Goal: Transaction & Acquisition: Purchase product/service

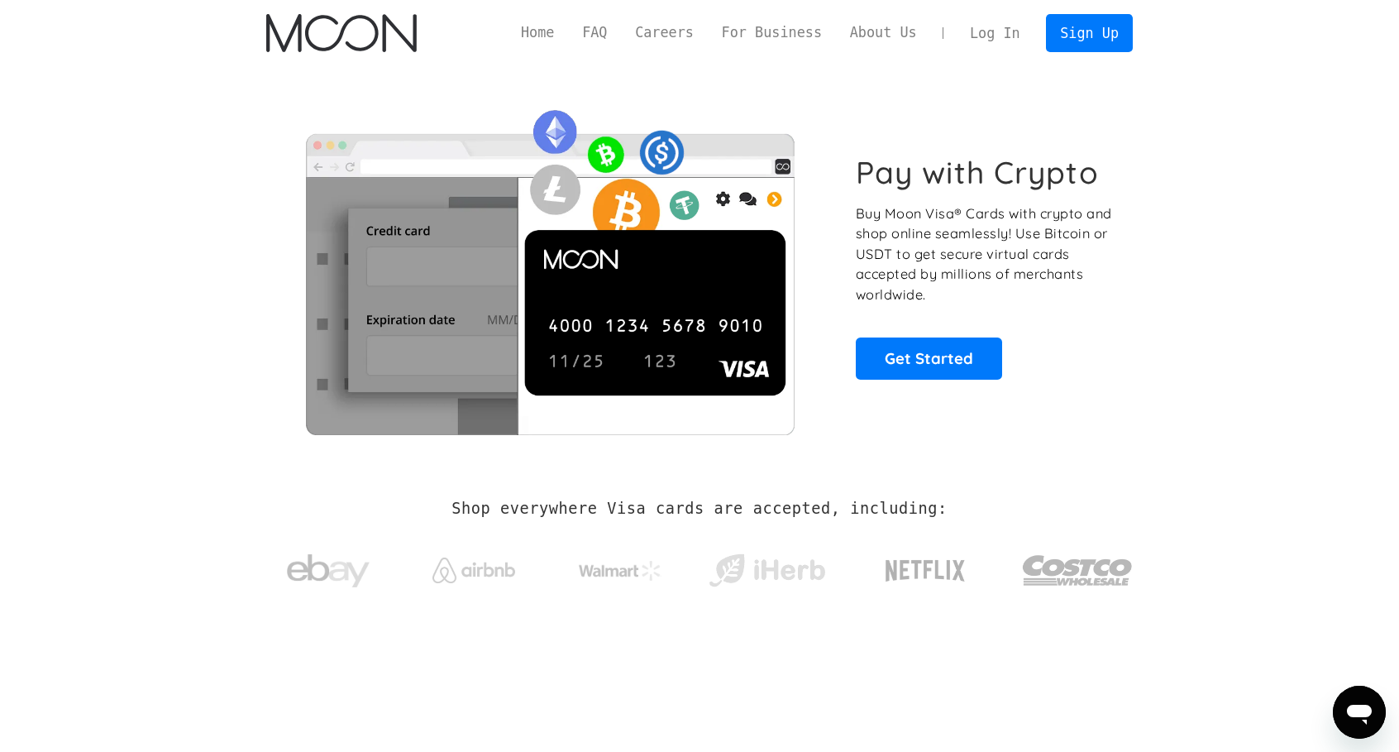
click at [1000, 33] on link "Log In" at bounding box center [995, 33] width 78 height 36
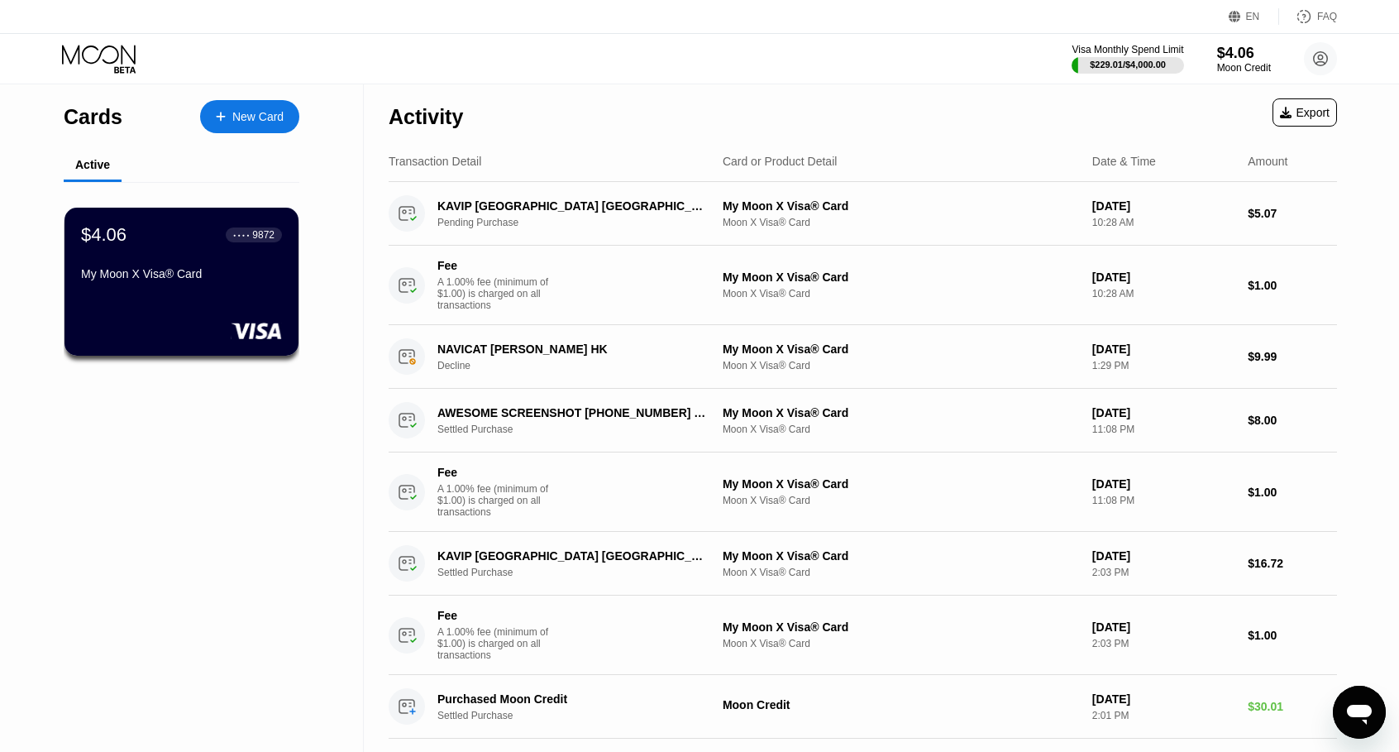
click at [249, 120] on div "New Card" at bounding box center [257, 117] width 51 height 14
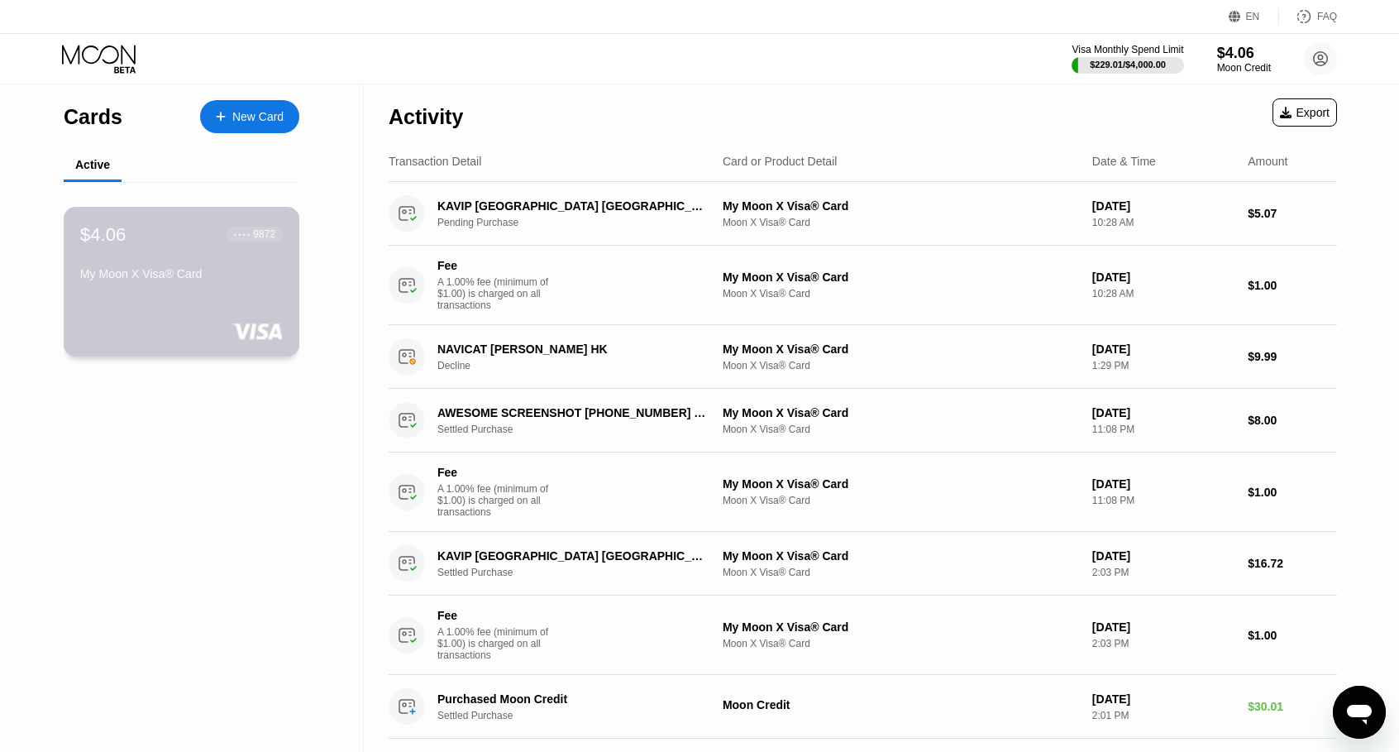
click at [132, 310] on div "$4.06 ● ● ● ● 9872 My Moon X Visa® Card" at bounding box center [182, 282] width 237 height 150
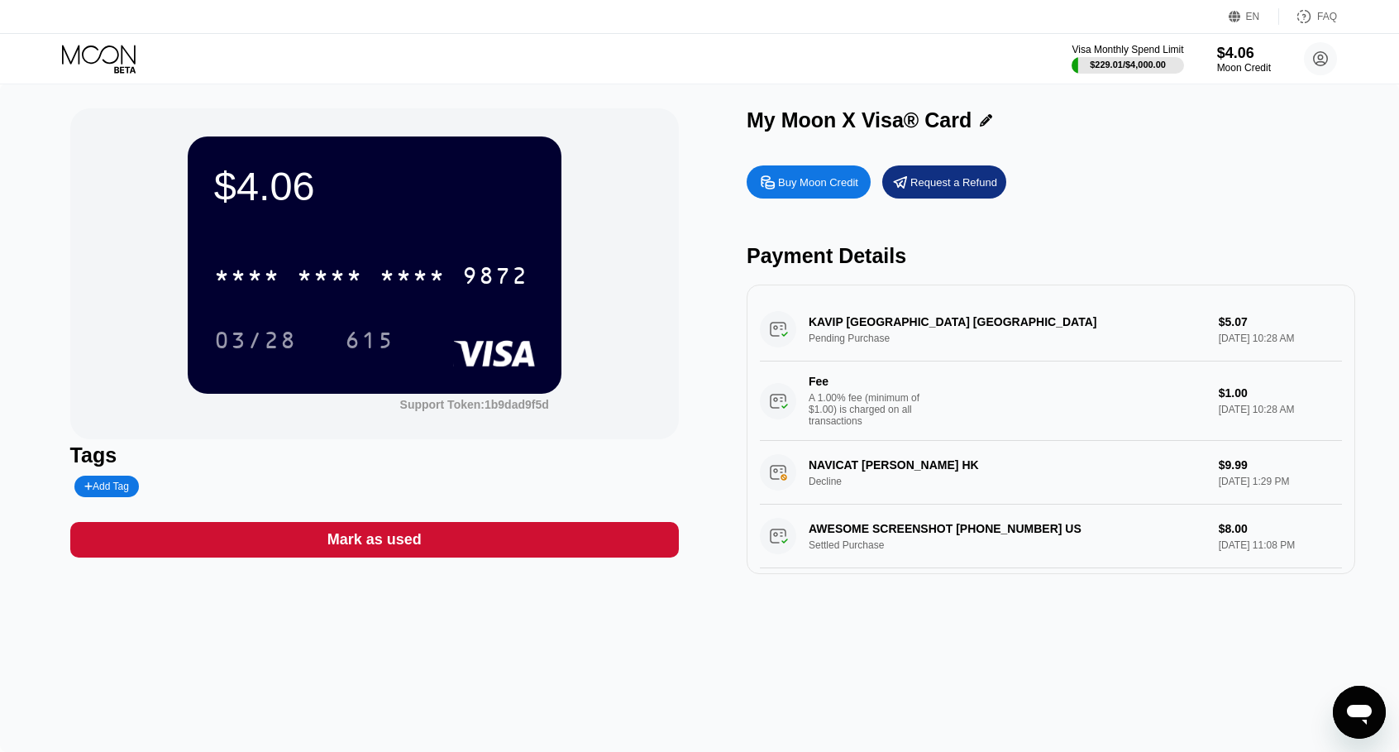
click at [777, 194] on div "Buy Moon Credit" at bounding box center [809, 181] width 124 height 33
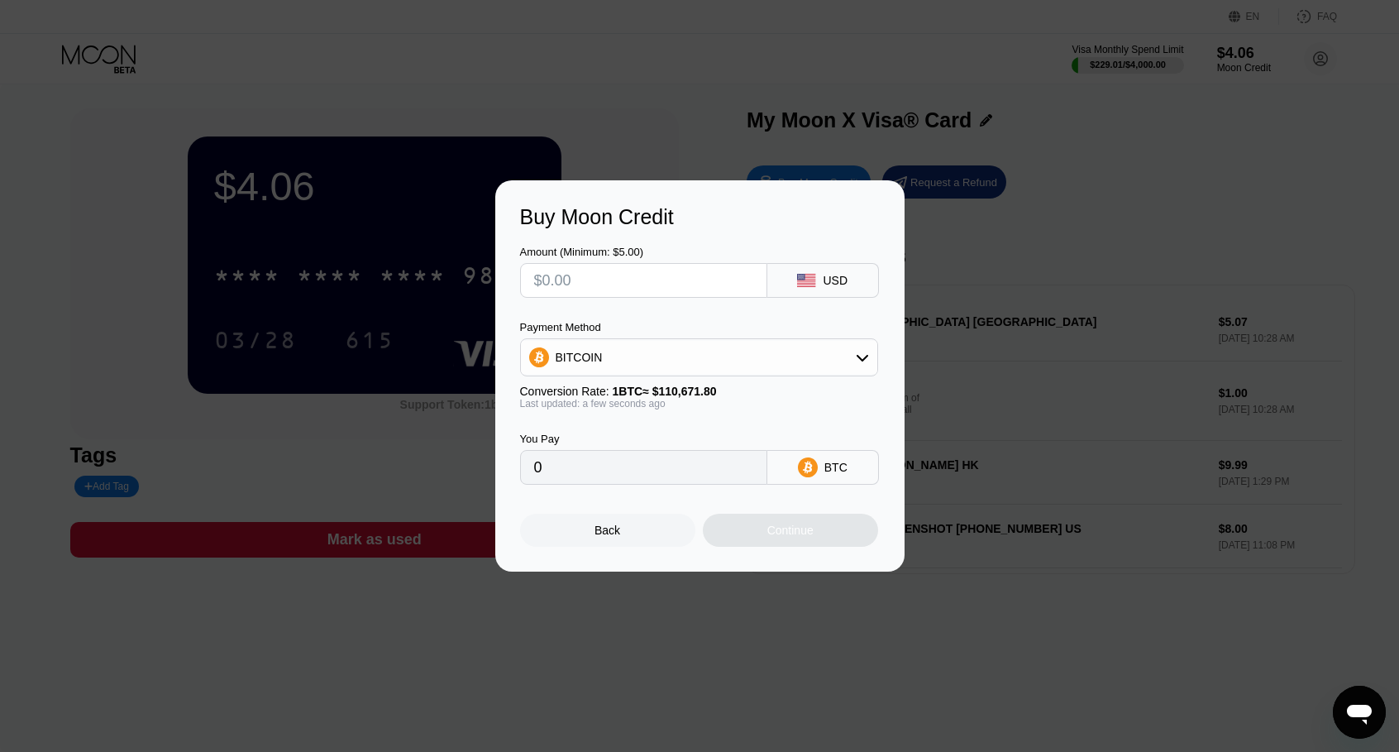
click at [677, 352] on div "BITCOIN" at bounding box center [699, 357] width 356 height 33
click at [625, 428] on div "USDT on TRON" at bounding box center [699, 439] width 348 height 33
type input "0.00"
click at [617, 277] on input "text" at bounding box center [643, 280] width 219 height 33
type input "$5"
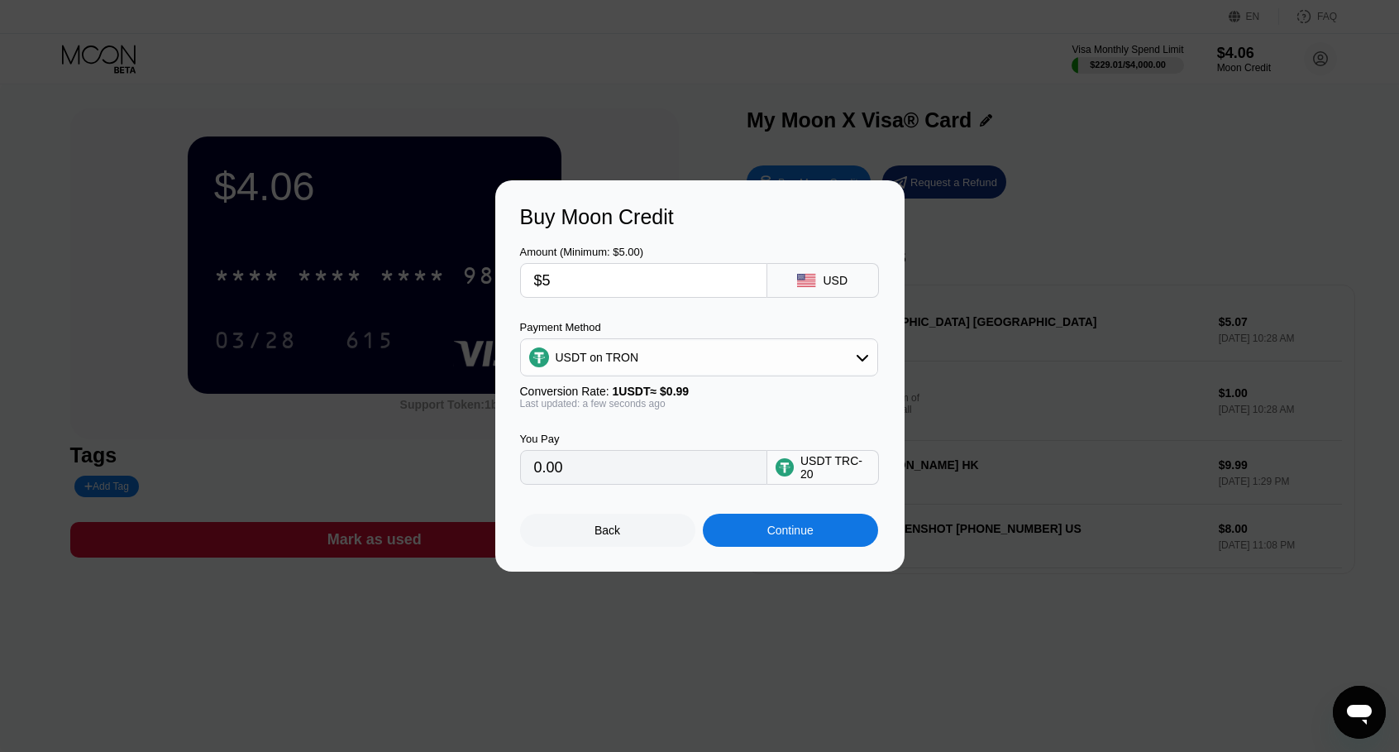
type input "5.05"
type input "$50"
type input "50.51"
type input "$50"
click at [804, 547] on div "Continue" at bounding box center [790, 530] width 175 height 33
